Goal: Information Seeking & Learning: Learn about a topic

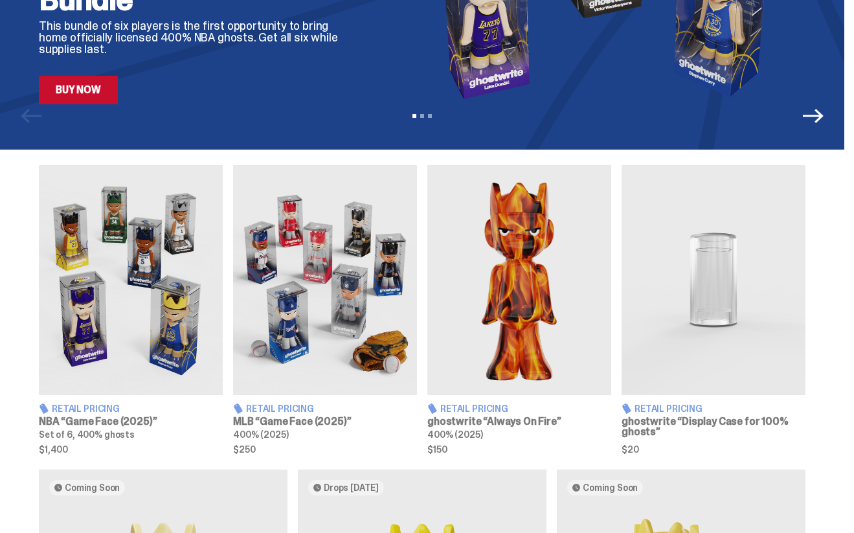
scroll to position [319, 0]
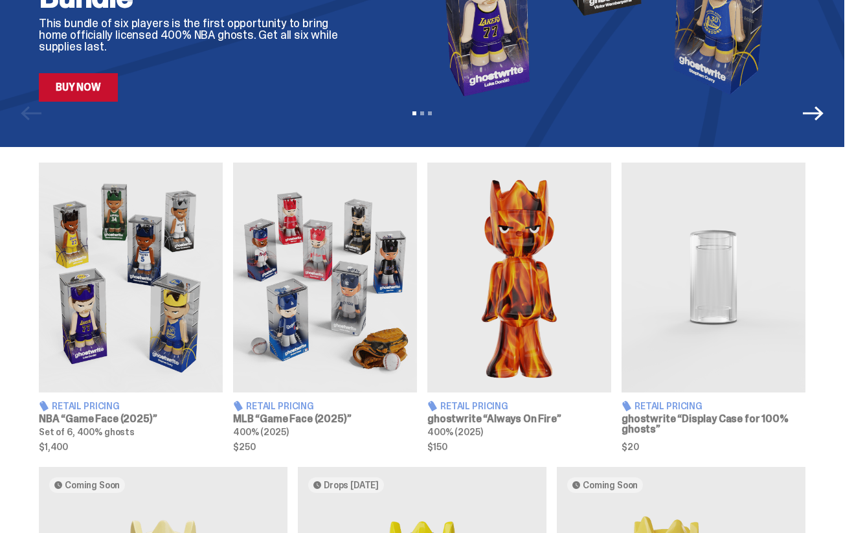
click at [369, 276] on img at bounding box center [325, 278] width 184 height 230
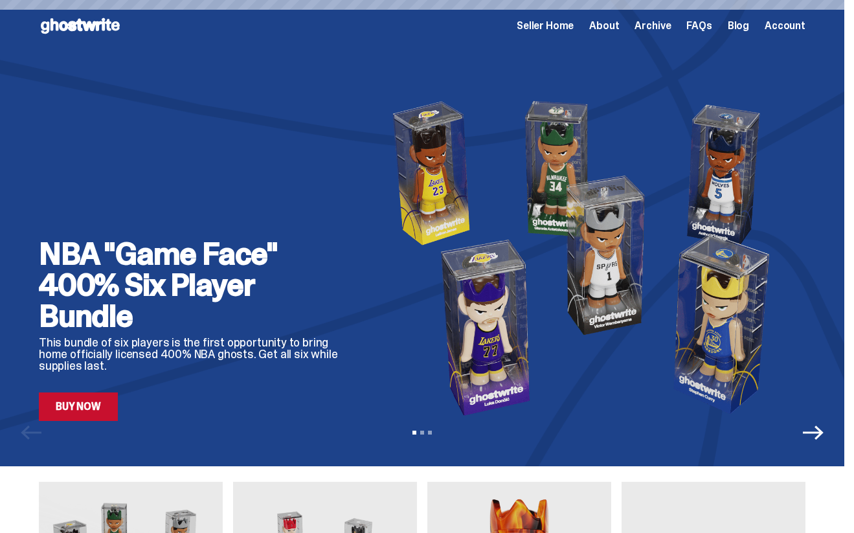
scroll to position [319, 0]
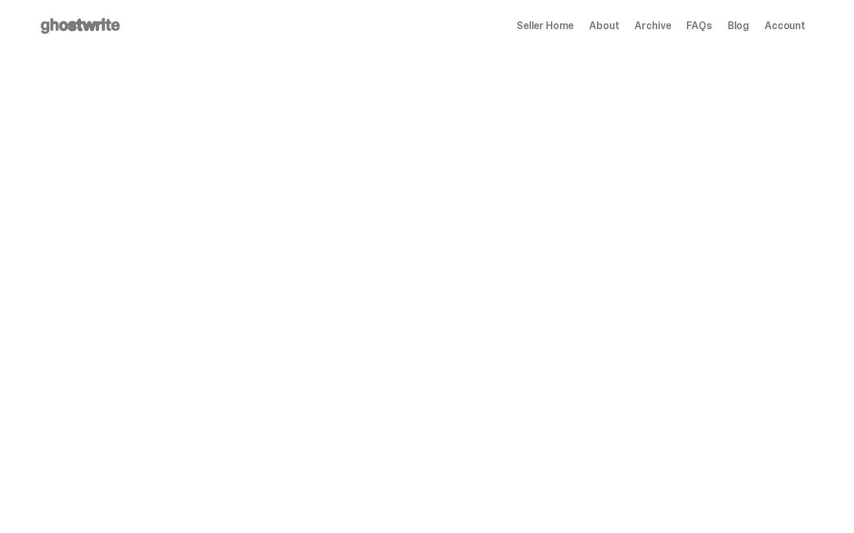
scroll to position [319, 0]
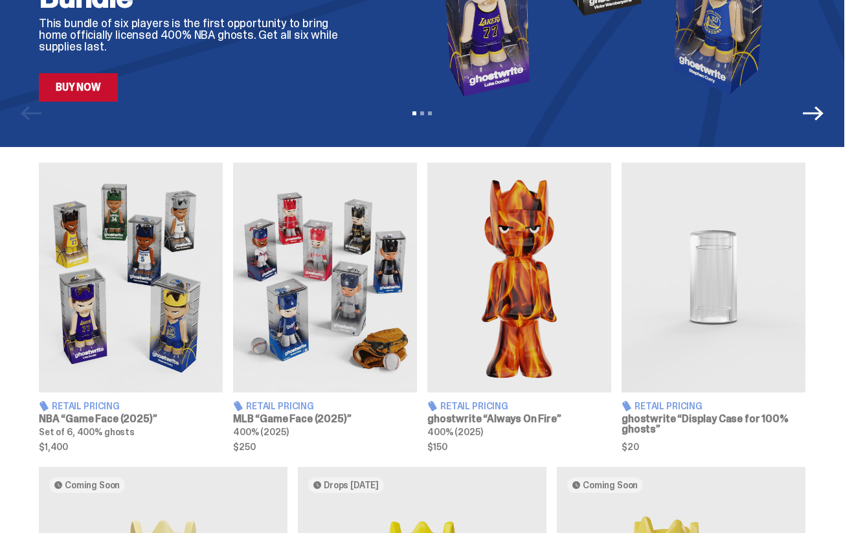
click at [500, 284] on img at bounding box center [520, 278] width 184 height 230
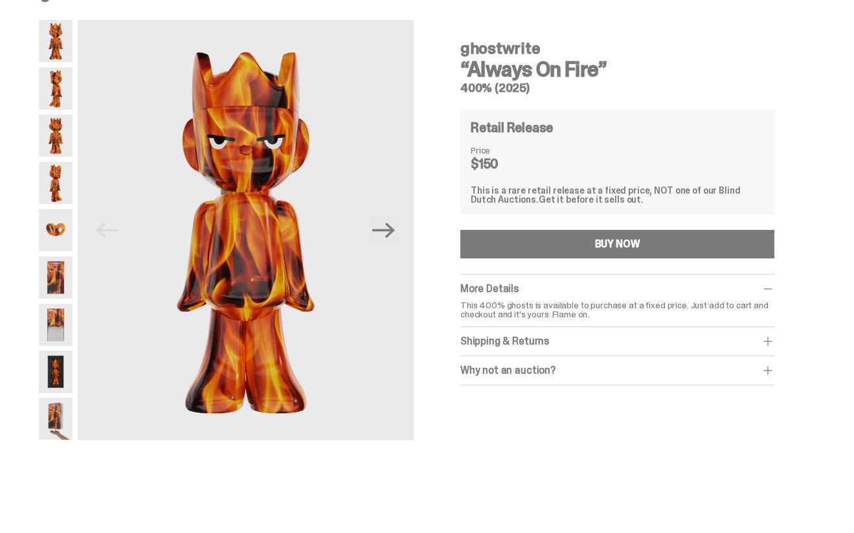
scroll to position [45, 0]
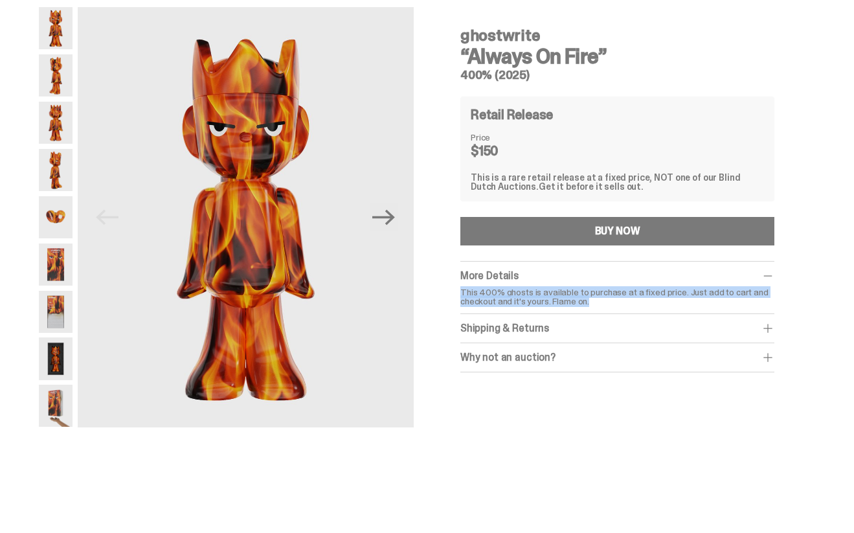
copy p "This 400% ghosts is available to purchase at a fixed price. Just add to cart an…"
drag, startPoint x: 613, startPoint y: 305, endPoint x: 465, endPoint y: 296, distance: 148.6
click at [465, 296] on p "This 400% ghosts is available to purchase at a fixed price. Just add to cart an…" at bounding box center [618, 297] width 314 height 18
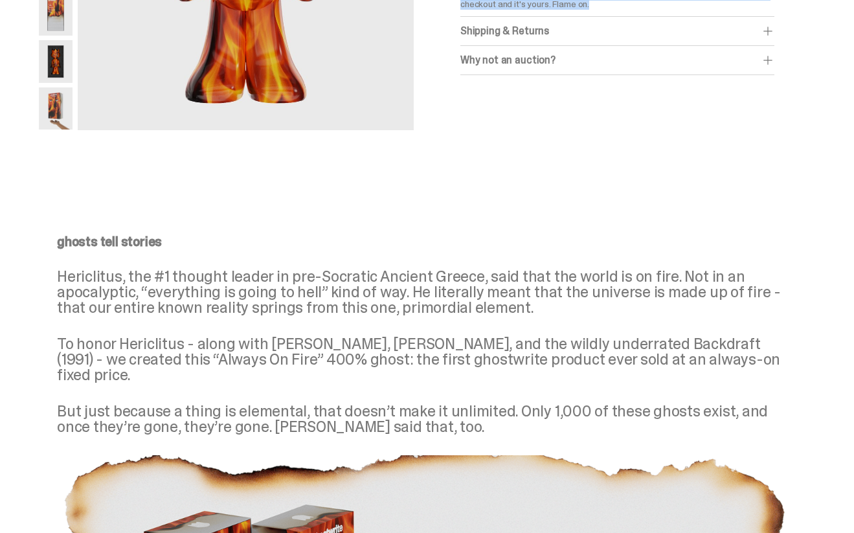
scroll to position [288, 0]
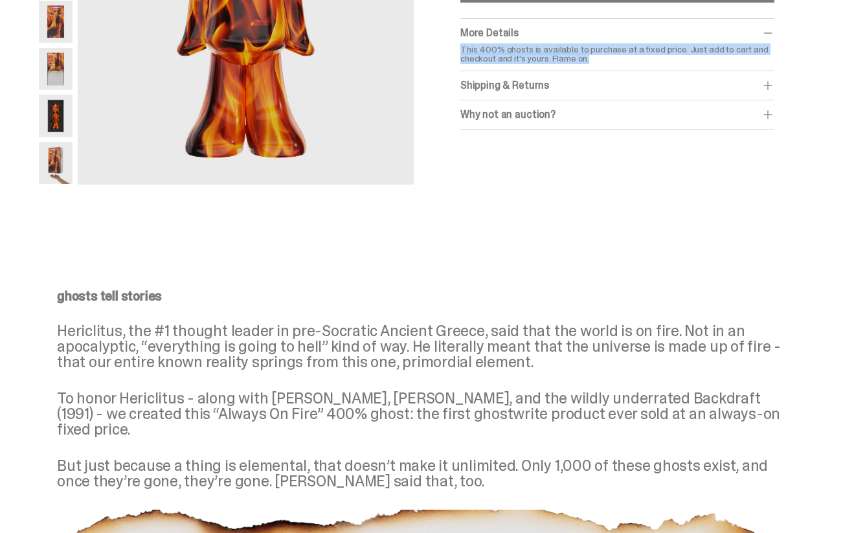
copy p "This 400% ghosts is available to purchase at a fixed price. Just add to cart an…"
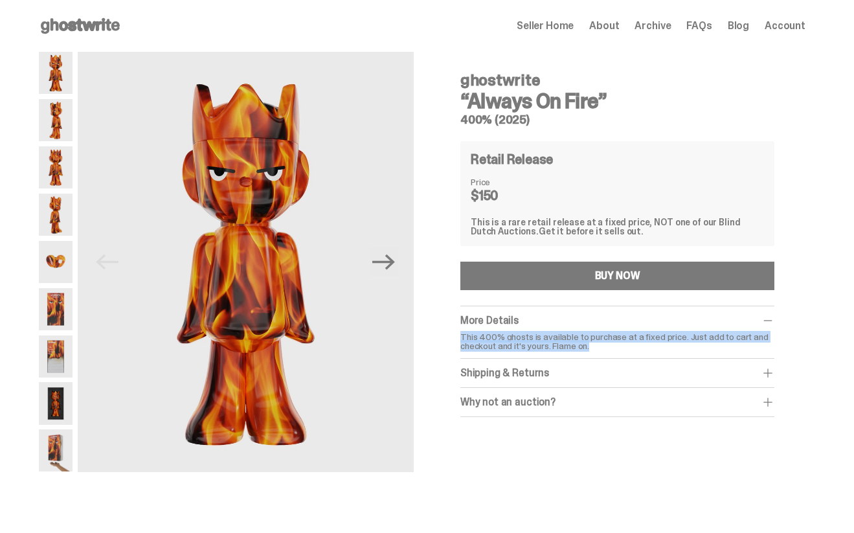
click at [661, 24] on span "Archive" at bounding box center [653, 26] width 36 height 10
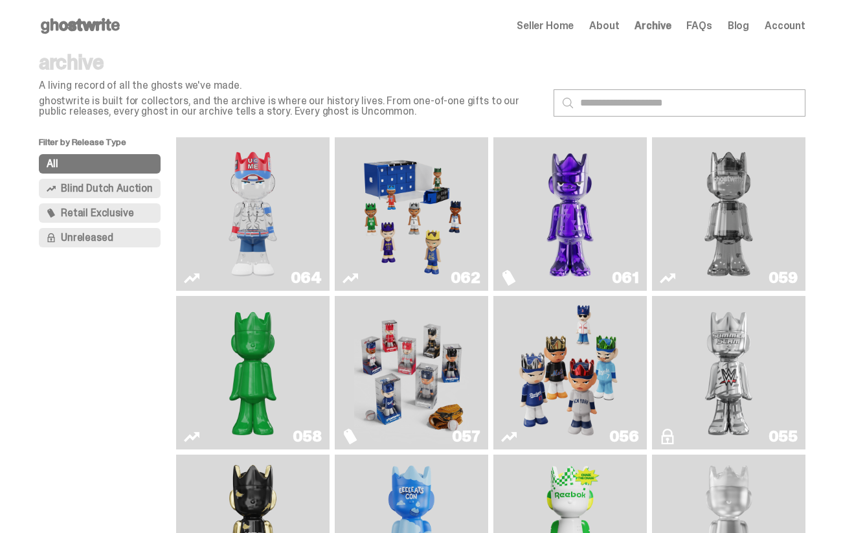
click at [542, 211] on img "Fantasy" at bounding box center [570, 214] width 115 height 143
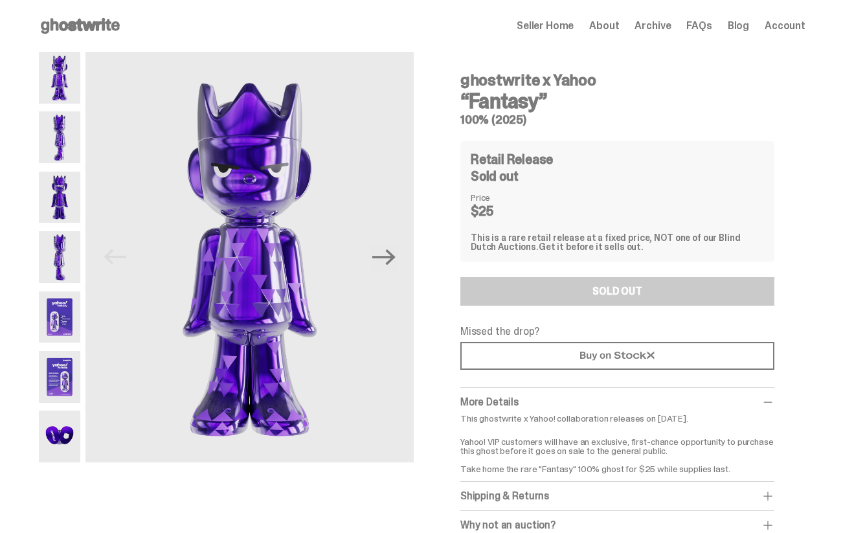
scroll to position [69, 0]
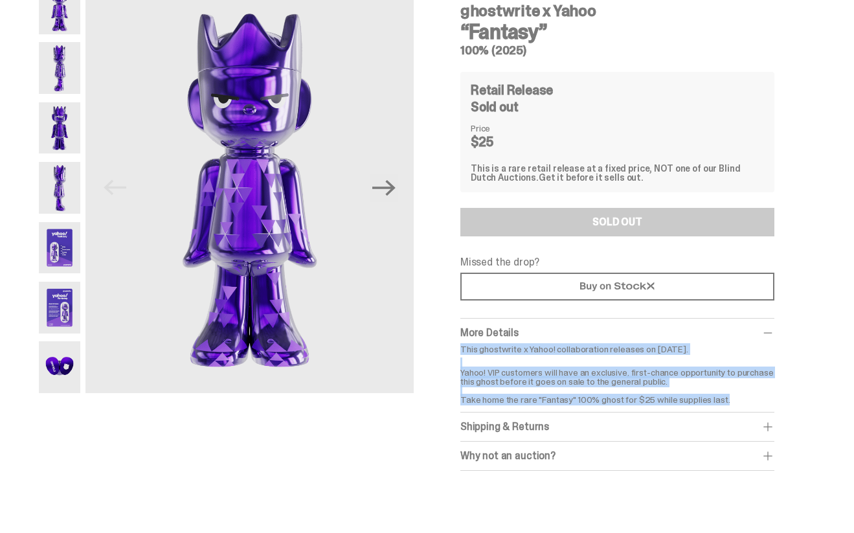
drag, startPoint x: 466, startPoint y: 347, endPoint x: 737, endPoint y: 394, distance: 274.9
click at [737, 394] on div "This ghostwrite x Yahoo! collaboration releases on September 1, 2025. Yahoo! VI…" at bounding box center [618, 375] width 314 height 60
copy div "This ghostwrite x Yahoo! collaboration releases on September 1, 2025. Yahoo! VI…"
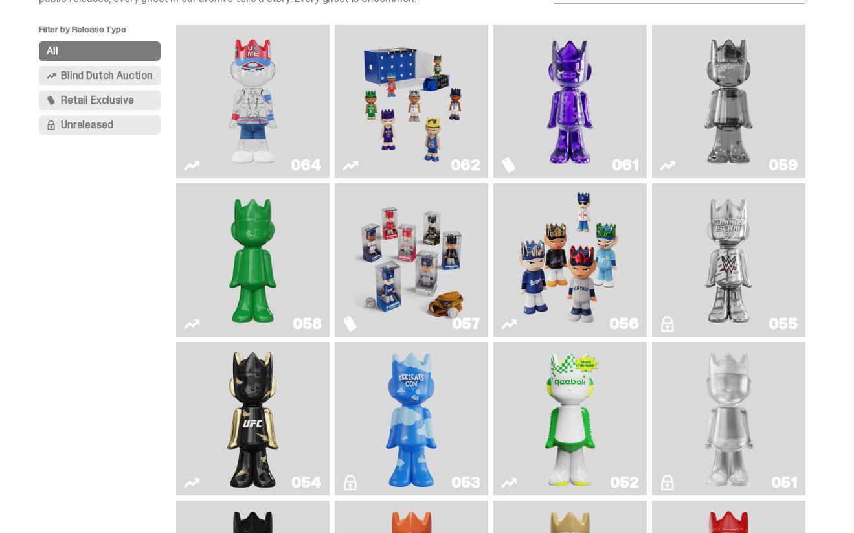
scroll to position [135, 0]
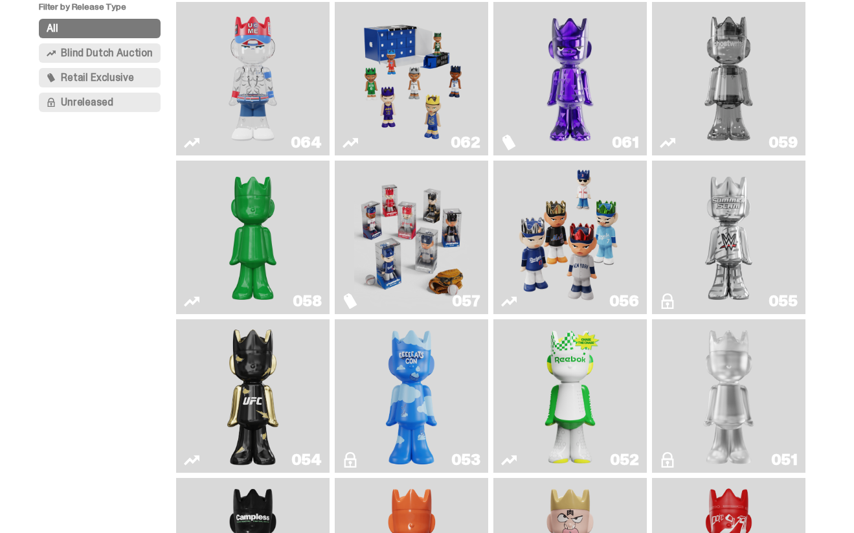
click at [374, 240] on img "Game Face (2025)" at bounding box center [411, 237] width 115 height 143
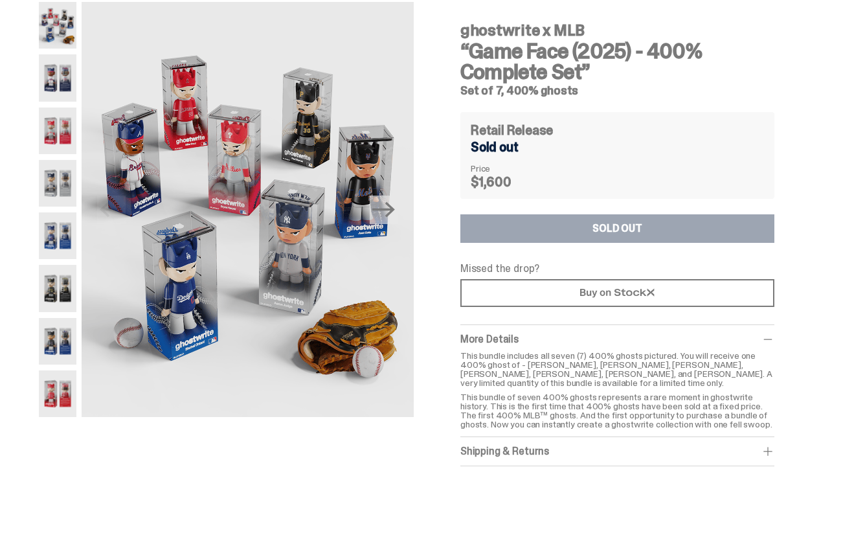
scroll to position [78, 0]
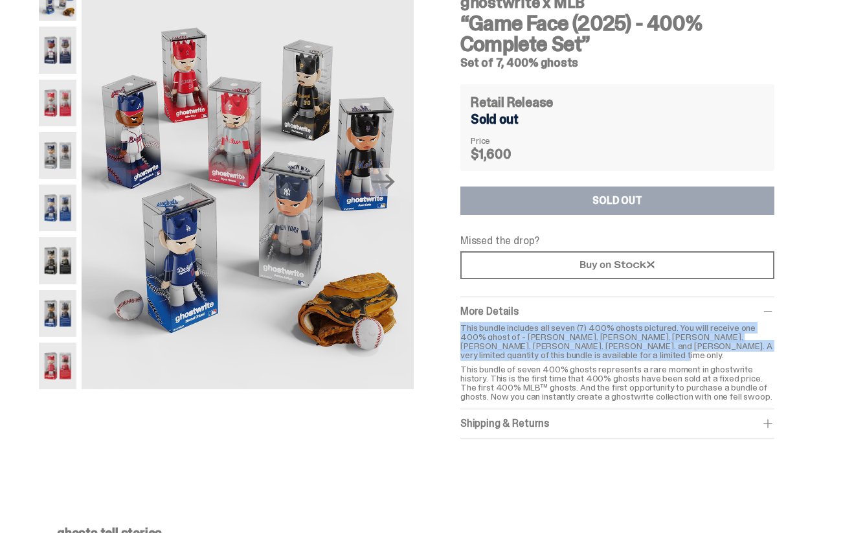
drag, startPoint x: 464, startPoint y: 324, endPoint x: 606, endPoint y: 352, distance: 144.6
click at [606, 352] on p "This bundle includes all seven (7) 400% ghosts pictured. You will receive one 4…" at bounding box center [618, 341] width 314 height 36
copy p "This bundle includes all seven (7) 400% ghosts pictured. You will receive one 4…"
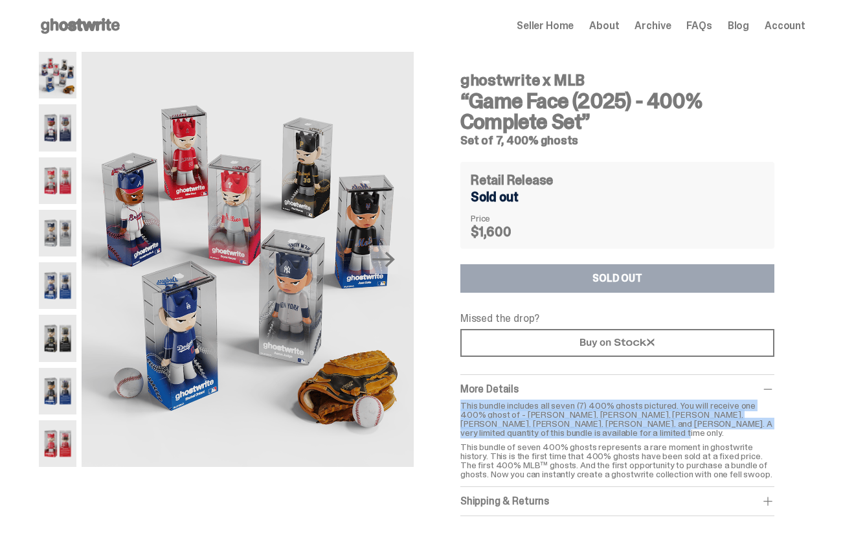
click at [654, 29] on span "Archive" at bounding box center [653, 26] width 36 height 10
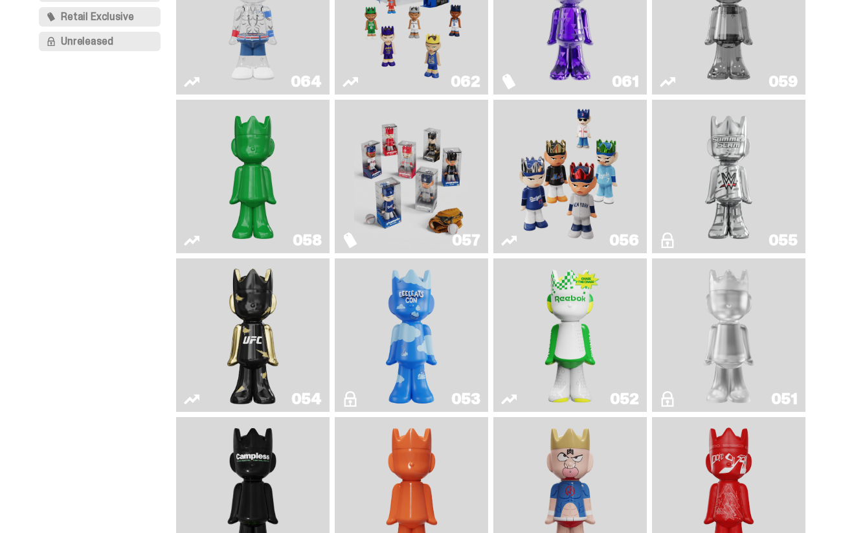
scroll to position [213, 0]
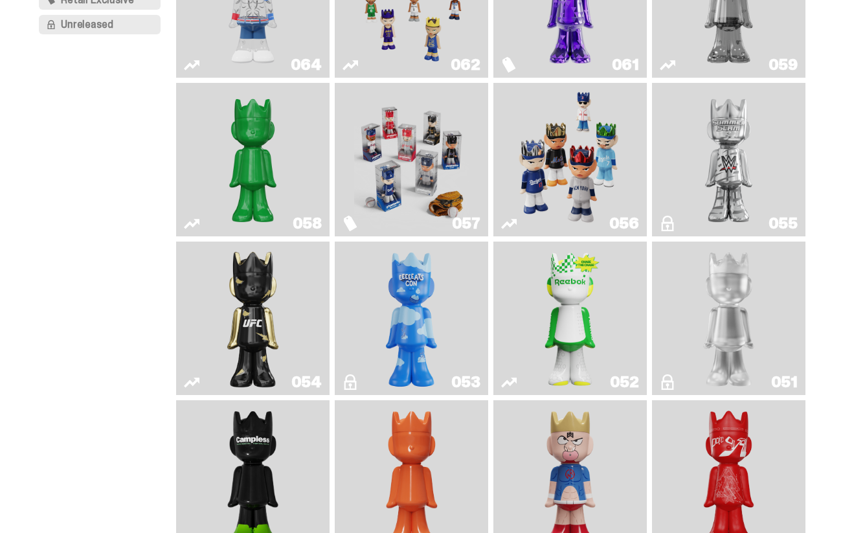
click at [282, 299] on img "Ruby" at bounding box center [253, 318] width 62 height 143
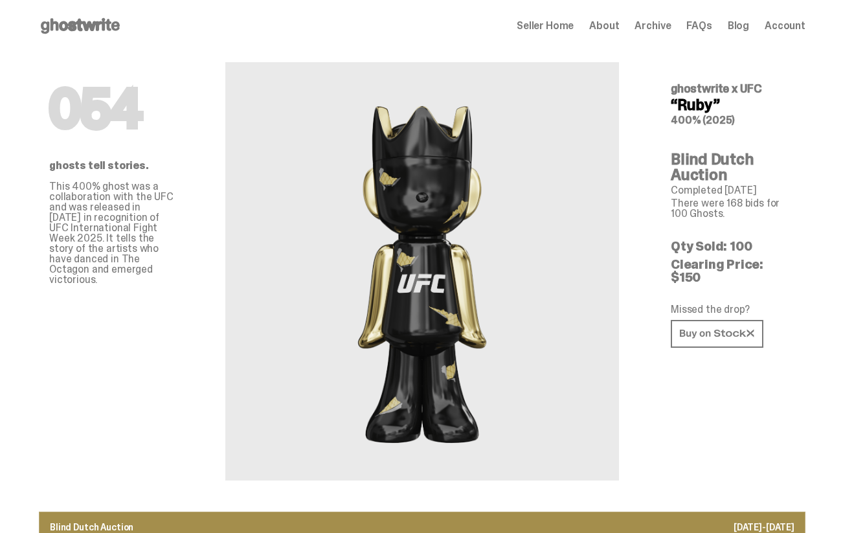
drag, startPoint x: 53, startPoint y: 187, endPoint x: 128, endPoint y: 269, distance: 110.9
click at [129, 269] on div "054 ghosts tell stories. This 400% ghost was a collaboration with the UFC and w…" at bounding box center [111, 266] width 187 height 429
copy p "This 400% ghost was a collaboration with the UFC and was released in July of 20…"
click at [660, 30] on span "Archive" at bounding box center [653, 26] width 36 height 10
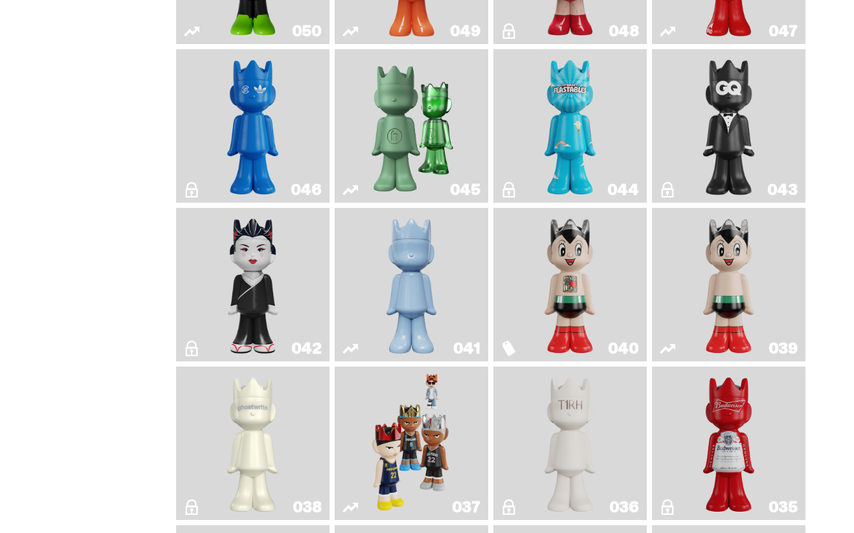
scroll to position [779, 0]
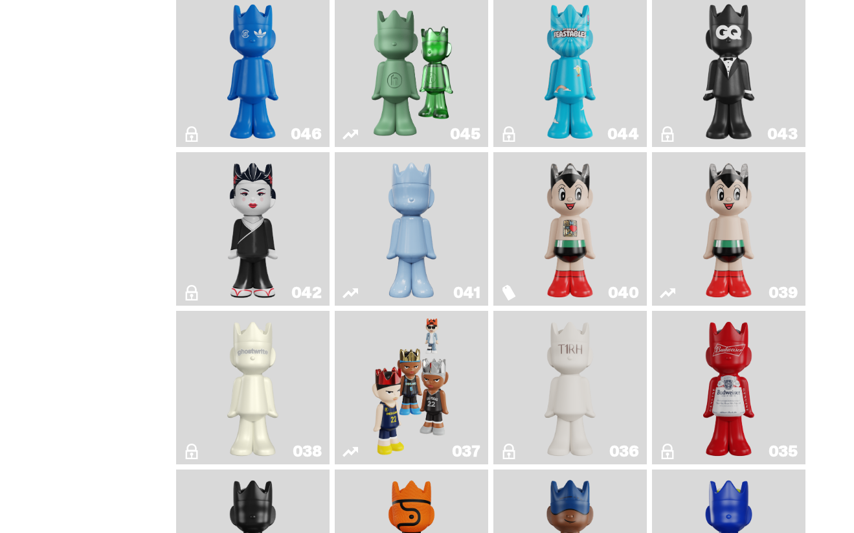
click at [439, 225] on img "Schrödinger's ghost: Winter Blue" at bounding box center [412, 228] width 62 height 143
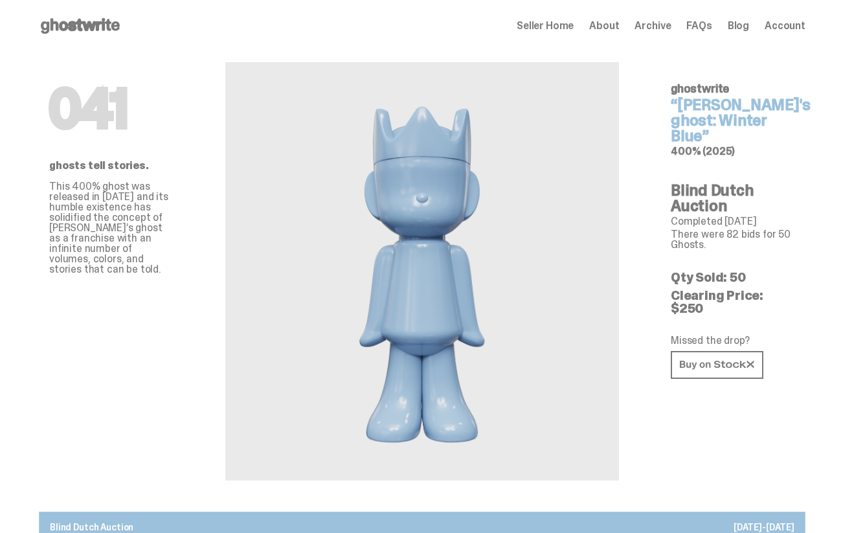
drag, startPoint x: 50, startPoint y: 182, endPoint x: 131, endPoint y: 304, distance: 146.8
click at [131, 304] on div "041 ghosts tell stories. This 400% ghost was released in [DATE] and its humble …" at bounding box center [111, 266] width 187 height 429
copy p "This 400% ghost was released in [DATE] and its humble existence has solidified …"
click at [647, 33] on div "Seller Home About Archive FAQs Blog Account" at bounding box center [661, 26] width 289 height 16
click at [648, 30] on span "Archive" at bounding box center [653, 26] width 36 height 10
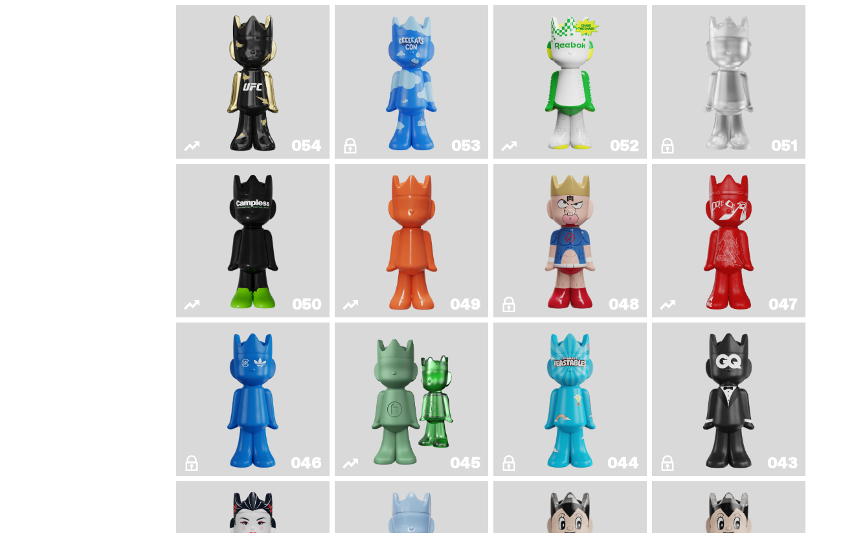
scroll to position [430, 0]
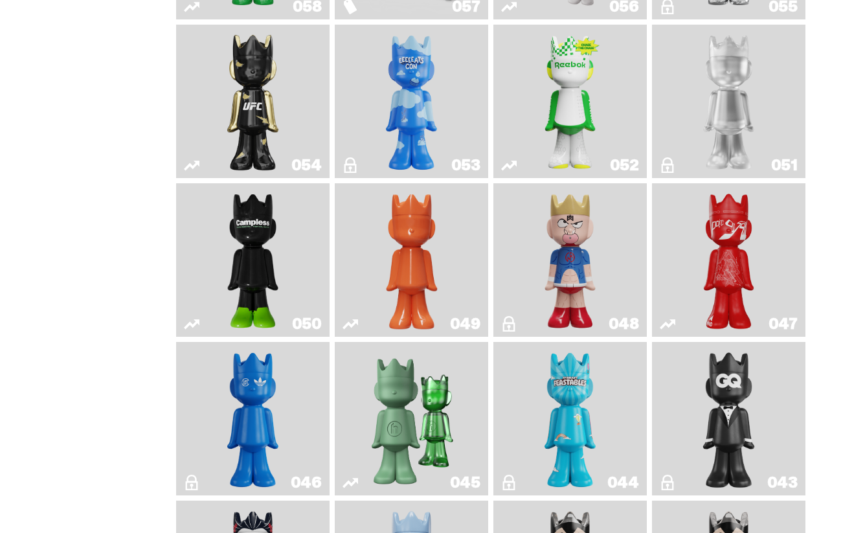
click at [260, 237] on img "Campless" at bounding box center [253, 260] width 62 height 143
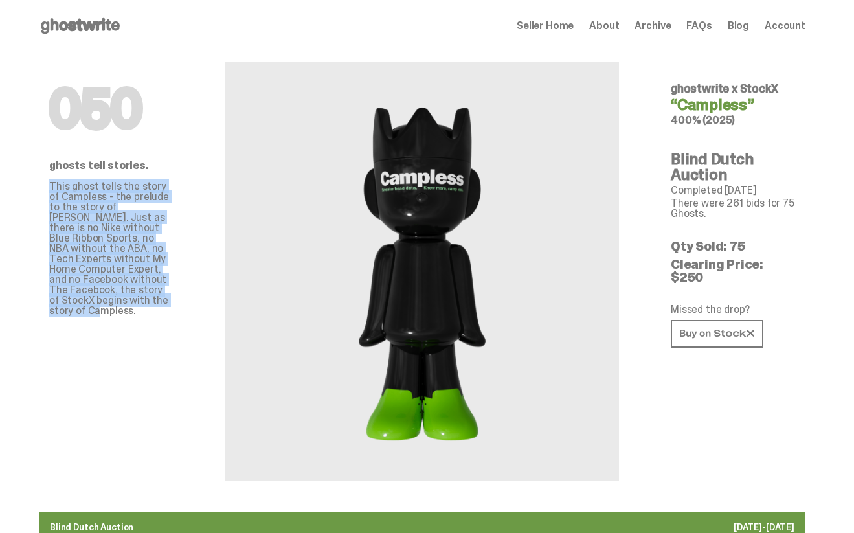
drag, startPoint x: 157, startPoint y: 301, endPoint x: 37, endPoint y: 189, distance: 164.5
click at [37, 189] on div "050 ghosts tell stories. This ghost tells the story of Campless - the prelude t…" at bounding box center [111, 266] width 187 height 429
copy p "This ghost tells the story of Campless - the prelude to the story of [PERSON_NA…"
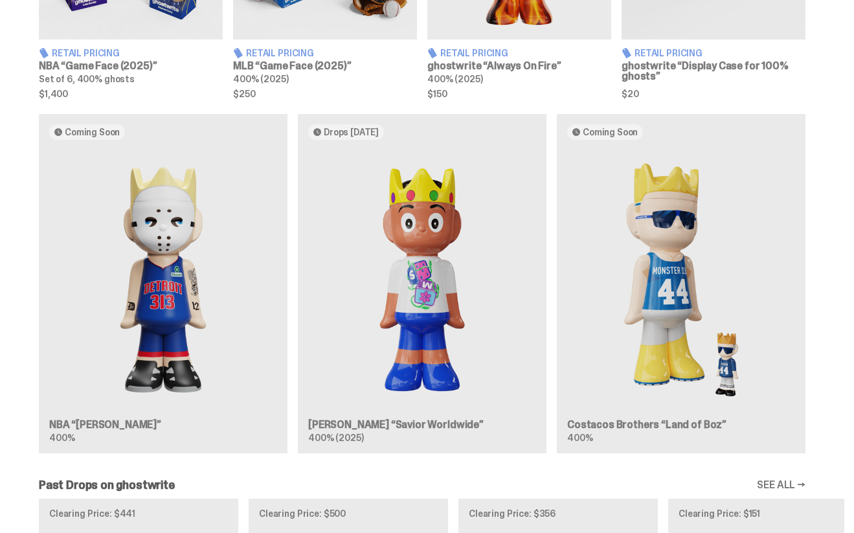
scroll to position [709, 0]
